Goal: Task Accomplishment & Management: Manage account settings

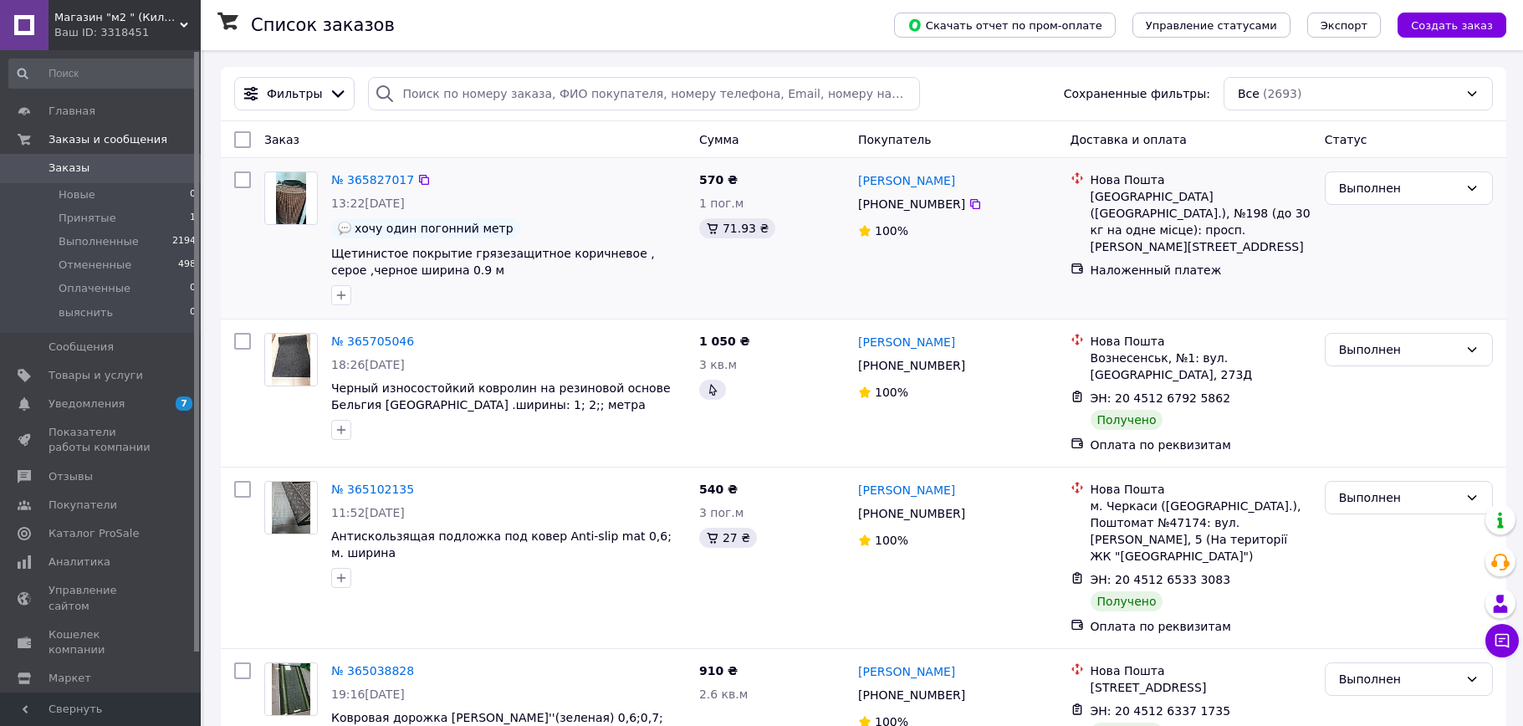
click at [291, 192] on img at bounding box center [290, 198] width 29 height 52
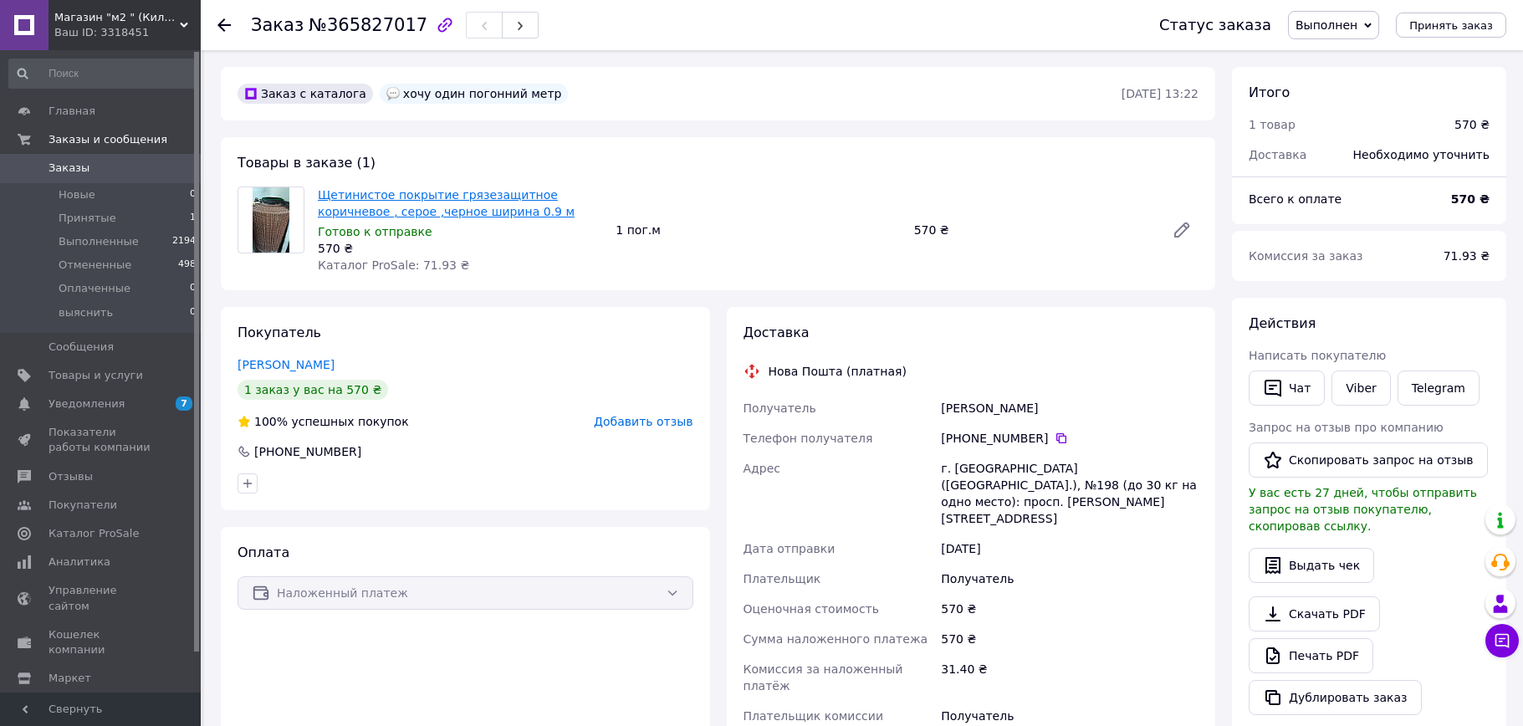
click at [443, 199] on link "Щетинистое покрытие грязезащитное коричневое , серое ,черное ширина 0.9 м" at bounding box center [446, 203] width 257 height 30
